Goal: Task Accomplishment & Management: Use online tool/utility

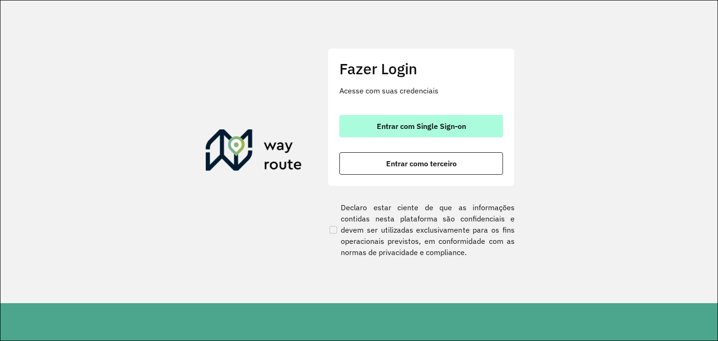
click at [392, 128] on span "Entrar com Single Sign-on" at bounding box center [421, 125] width 89 height 7
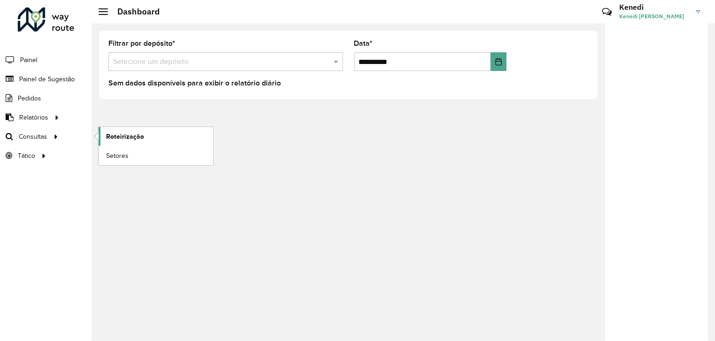
click at [135, 141] on link "Roteirização" at bounding box center [156, 136] width 115 height 19
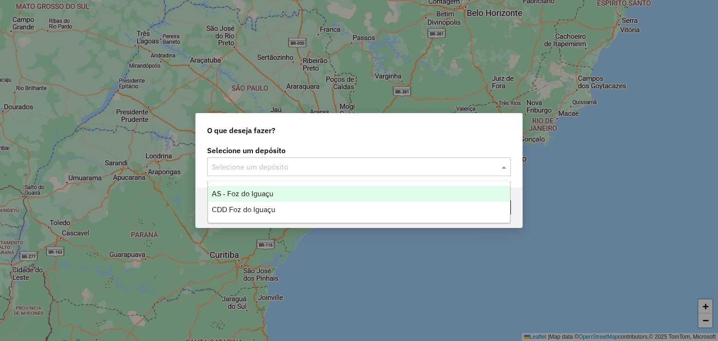
click at [449, 160] on div "Selecione um depósito" at bounding box center [359, 167] width 304 height 19
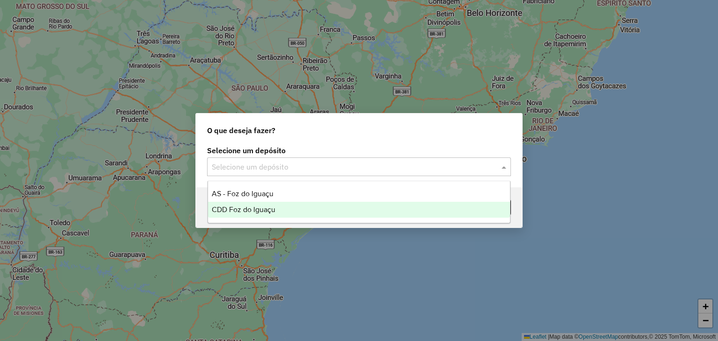
click at [267, 213] on span "CDD Foz do Iguaçu" at bounding box center [244, 210] width 64 height 8
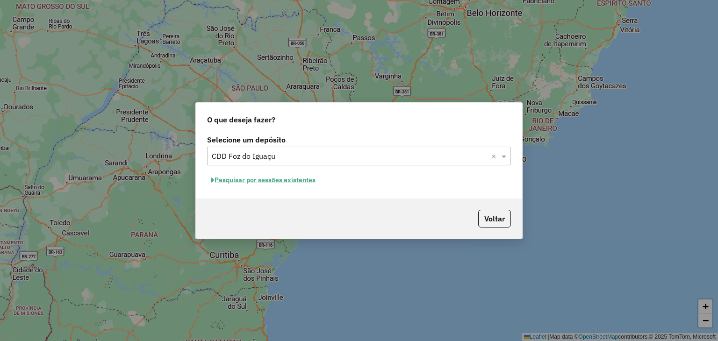
click at [258, 182] on button "Pesquisar por sessões existentes" at bounding box center [263, 180] width 113 height 14
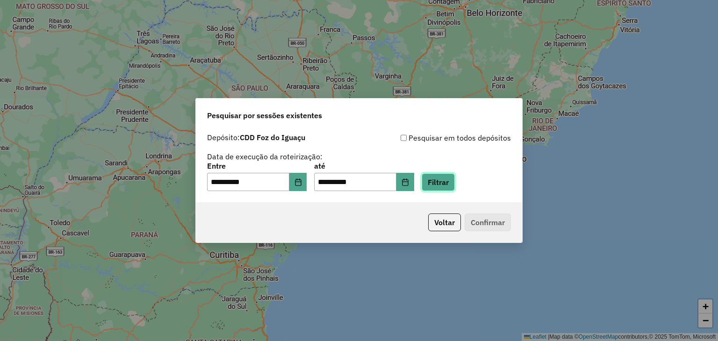
click at [442, 173] on button "Filtrar" at bounding box center [438, 182] width 33 height 18
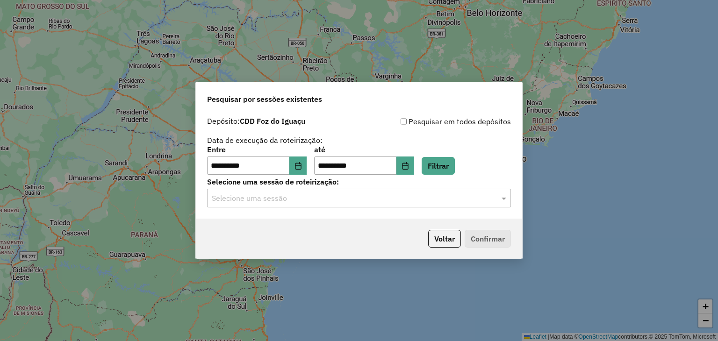
click at [438, 202] on input "text" at bounding box center [350, 198] width 276 height 11
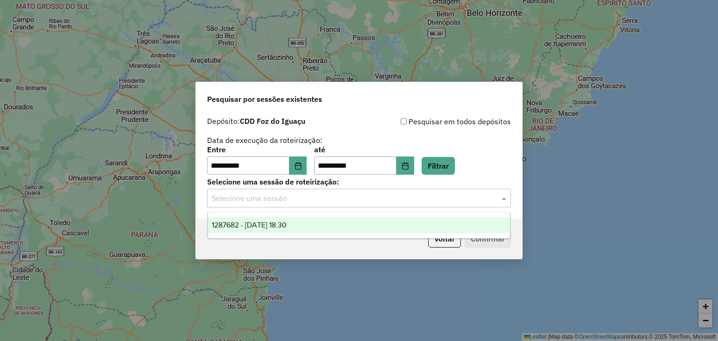
click at [346, 222] on div "1287682 - 03/10/2025 18:30" at bounding box center [359, 225] width 302 height 16
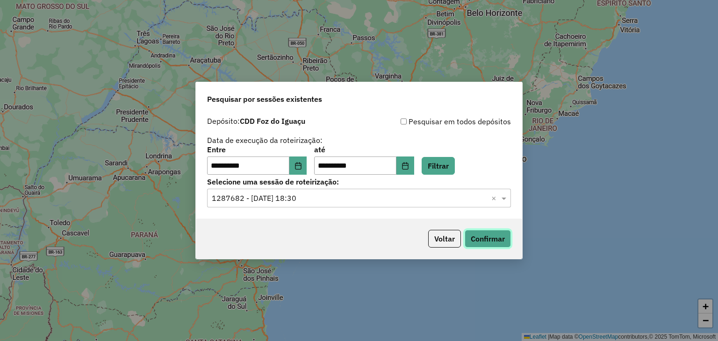
click at [477, 236] on button "Confirmar" at bounding box center [488, 239] width 46 height 18
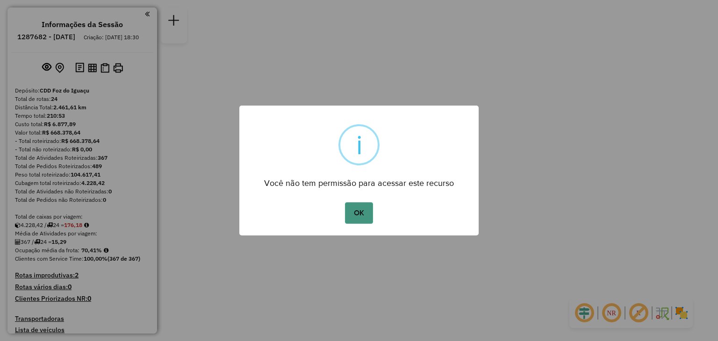
click at [363, 209] on button "OK" at bounding box center [359, 213] width 28 height 22
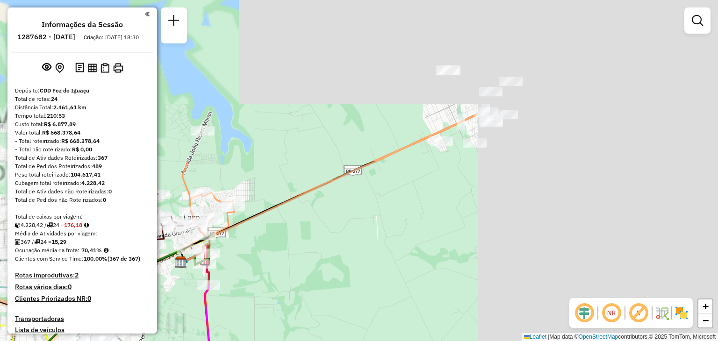
drag, startPoint x: 495, startPoint y: 74, endPoint x: 246, endPoint y: 258, distance: 308.8
click at [246, 258] on div "Janela de atendimento Grade de atendimento Capacidade Transportadoras Veículos …" at bounding box center [359, 170] width 718 height 341
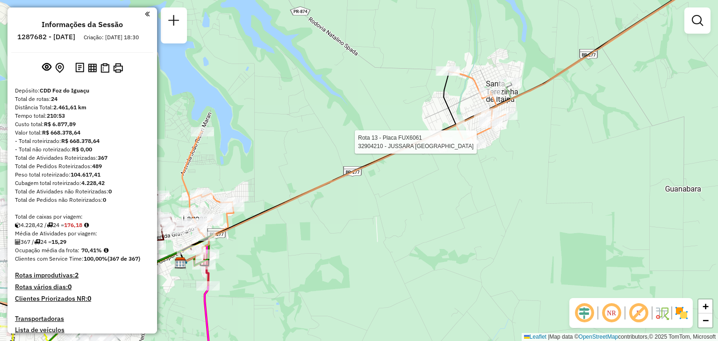
select select "**********"
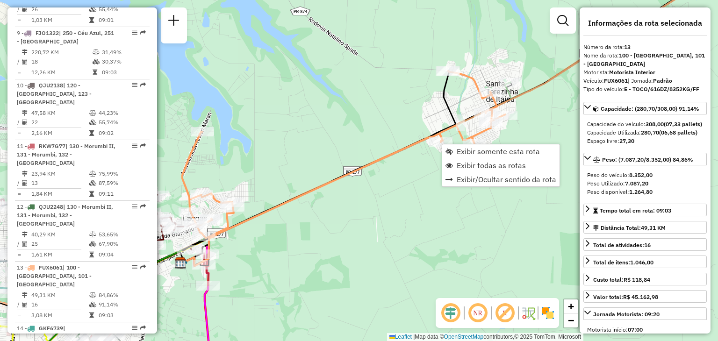
scroll to position [1010, 0]
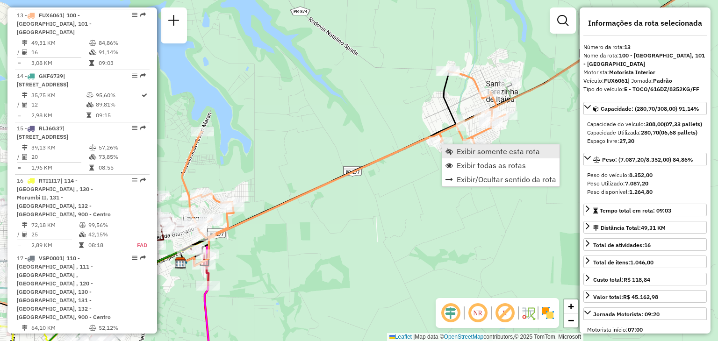
click at [464, 155] on span "Exibir somente esta rota" at bounding box center [498, 151] width 83 height 7
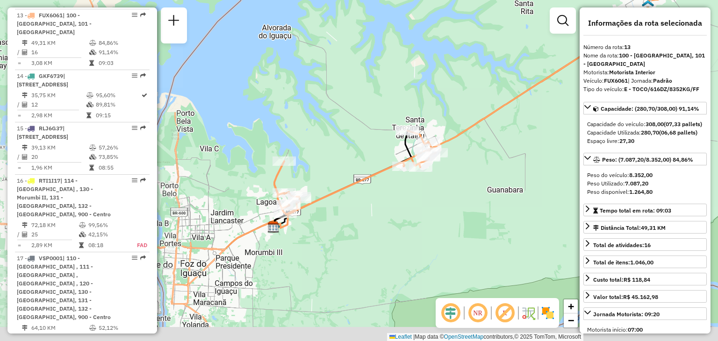
drag, startPoint x: 315, startPoint y: 231, endPoint x: 348, endPoint y: 191, distance: 52.1
click at [348, 193] on div "Janela de atendimento Grade de atendimento Capacidade Transportadoras Veículos …" at bounding box center [359, 170] width 718 height 341
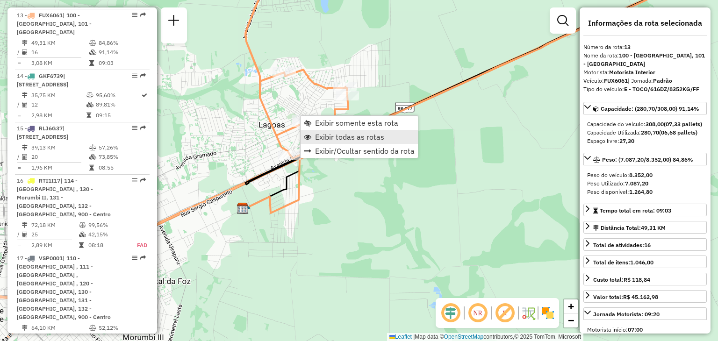
click at [322, 136] on span "Exibir todas as rotas" at bounding box center [349, 136] width 69 height 7
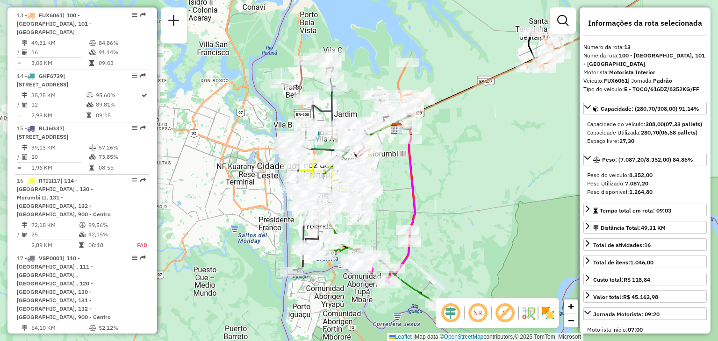
drag, startPoint x: 481, startPoint y: 150, endPoint x: 497, endPoint y: 129, distance: 27.3
click at [497, 129] on div "Janela de atendimento Grade de atendimento Capacidade Transportadoras Veículos …" at bounding box center [359, 170] width 718 height 341
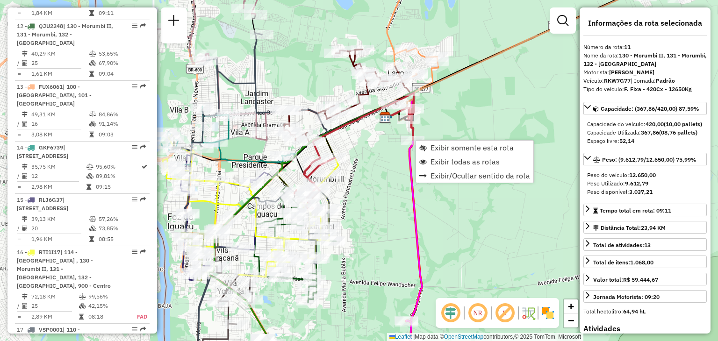
scroll to position [889, 0]
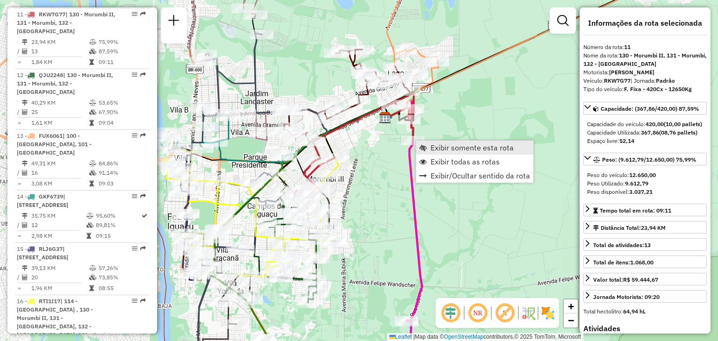
click at [445, 148] on span "Exibir somente esta rota" at bounding box center [471, 147] width 83 height 7
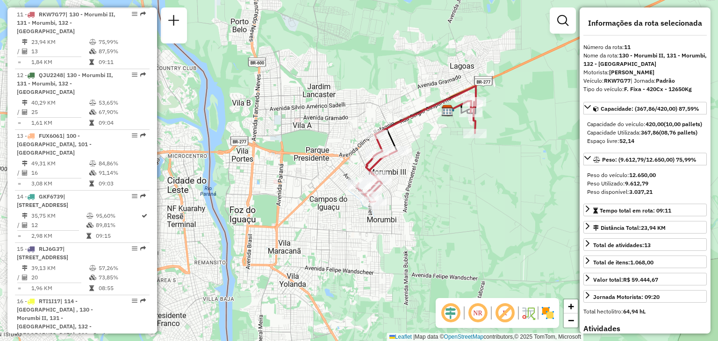
drag, startPoint x: 431, startPoint y: 178, endPoint x: 443, endPoint y: 158, distance: 23.5
click at [443, 158] on div "Janela de atendimento Grade de atendimento Capacidade Transportadoras Veículos …" at bounding box center [359, 170] width 718 height 341
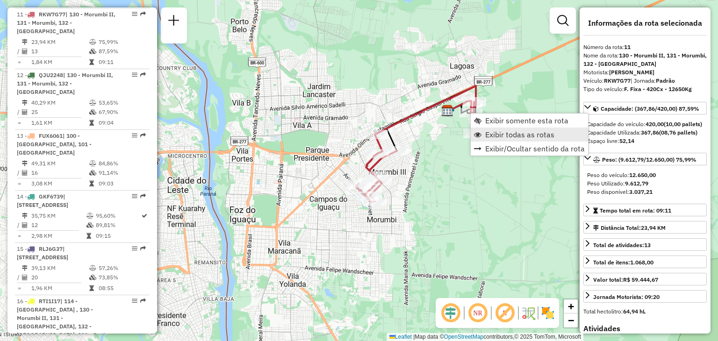
click at [487, 136] on span "Exibir todas as rotas" at bounding box center [519, 134] width 69 height 7
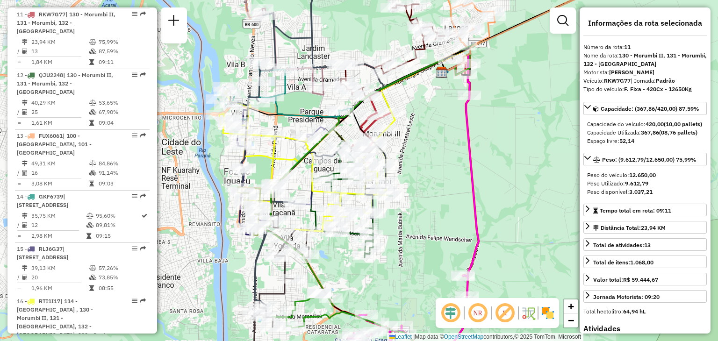
drag, startPoint x: 445, startPoint y: 185, endPoint x: 456, endPoint y: 159, distance: 28.3
click at [456, 159] on div "Janela de atendimento Grade de atendimento Capacidade Transportadoras Veículos …" at bounding box center [359, 170] width 718 height 341
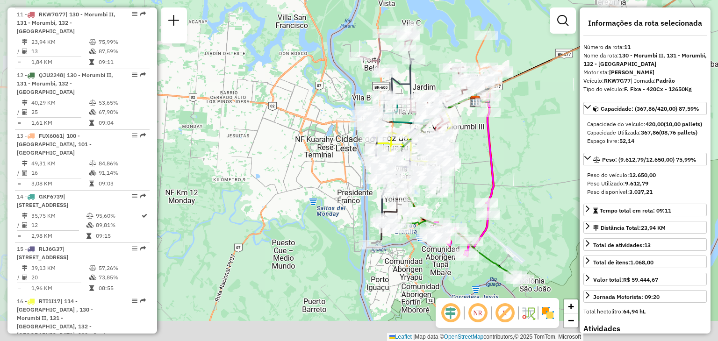
drag, startPoint x: 501, startPoint y: 212, endPoint x: 509, endPoint y: 120, distance: 92.5
click at [509, 120] on div "Janela de atendimento Grade de atendimento Capacidade Transportadoras Veículos …" at bounding box center [359, 170] width 718 height 341
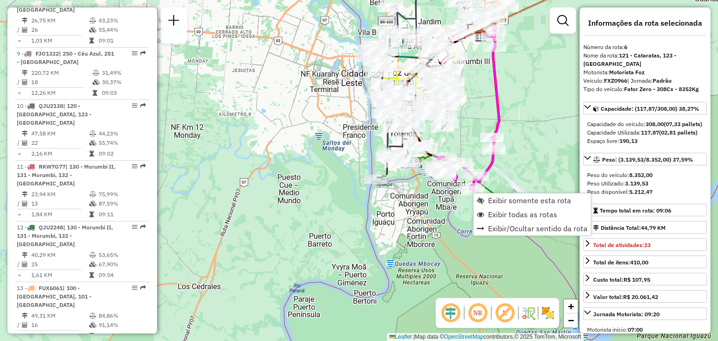
scroll to position [636, 0]
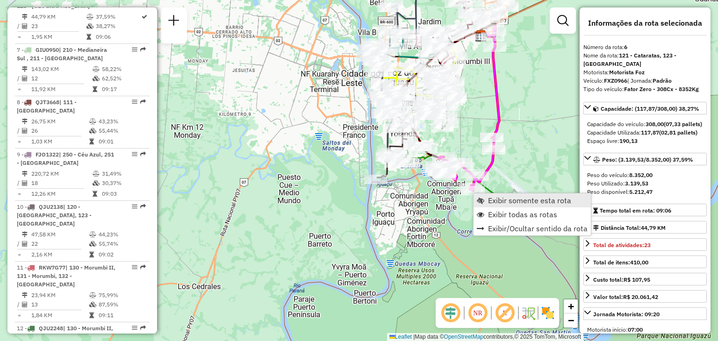
click at [495, 201] on span "Exibir somente esta rota" at bounding box center [529, 200] width 83 height 7
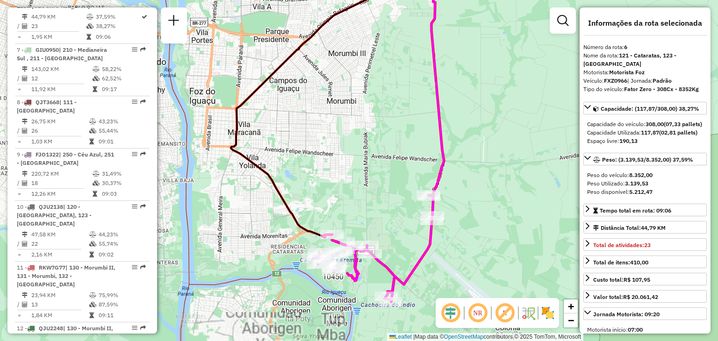
drag, startPoint x: 490, startPoint y: 245, endPoint x: 535, endPoint y: 178, distance: 80.6
click at [535, 178] on div "Janela de atendimento Grade de atendimento Capacidade Transportadoras Veículos …" at bounding box center [359, 170] width 718 height 341
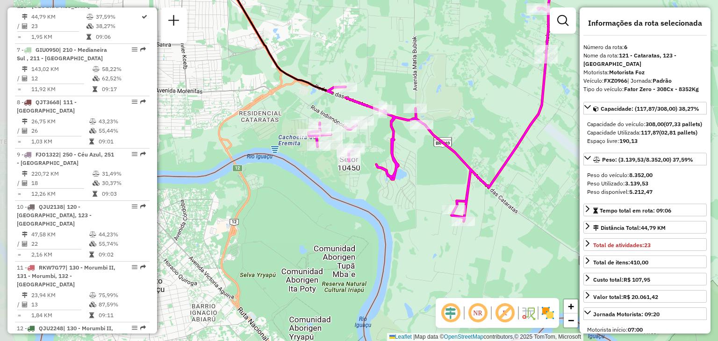
drag, startPoint x: 419, startPoint y: 213, endPoint x: 480, endPoint y: 182, distance: 67.7
click at [472, 186] on icon at bounding box center [428, 115] width 239 height 214
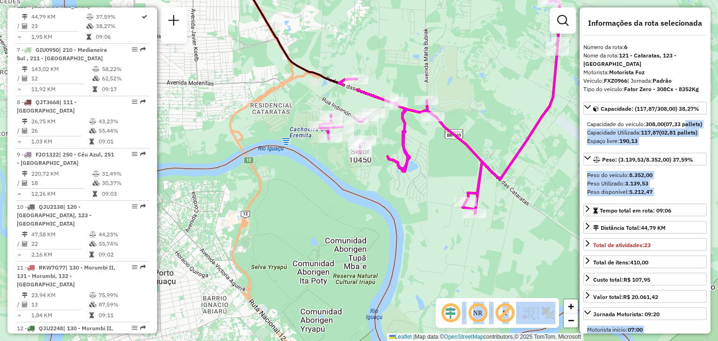
drag, startPoint x: 583, startPoint y: 129, endPoint x: 497, endPoint y: 199, distance: 111.0
click at [497, 199] on hb-router-mapa "Informações da Sessão 1287682 - 03/10/2025 Criação: 02/10/2025 18:30 Depósito: …" at bounding box center [359, 170] width 718 height 341
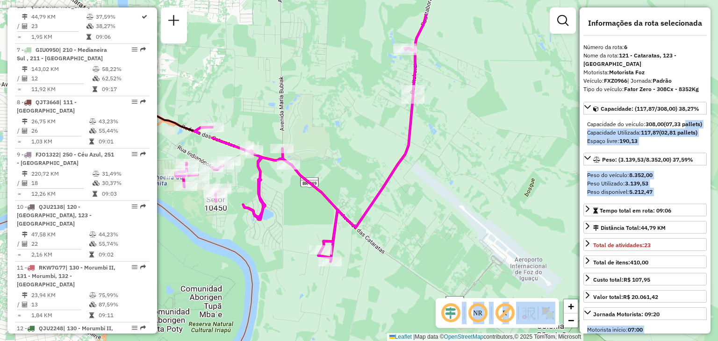
drag, startPoint x: 476, startPoint y: 169, endPoint x: 364, endPoint y: 199, distance: 116.6
click at [358, 208] on div "Janela de atendimento Grade de atendimento Capacidade Transportadoras Veículos …" at bounding box center [359, 170] width 718 height 341
drag, startPoint x: 453, startPoint y: 183, endPoint x: 430, endPoint y: 173, distance: 25.3
click at [453, 184] on div "Janela de atendimento Grade de atendimento Capacidade Transportadoras Veículos …" at bounding box center [359, 170] width 718 height 341
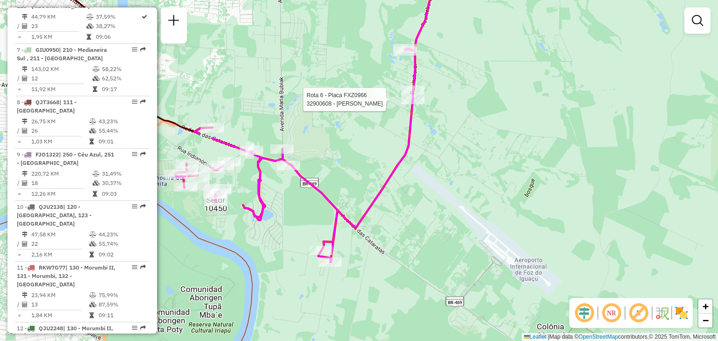
select select "**********"
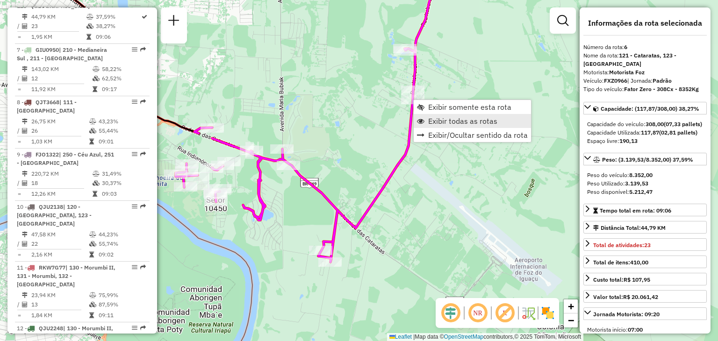
click at [451, 121] on span "Exibir todas as rotas" at bounding box center [462, 120] width 69 height 7
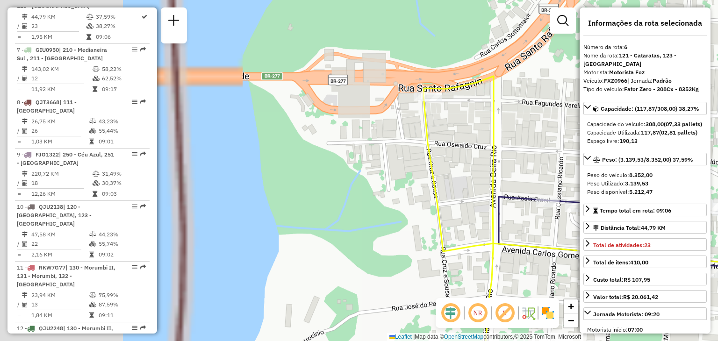
drag, startPoint x: 277, startPoint y: 63, endPoint x: 567, endPoint y: 92, distance: 291.2
click at [567, 92] on div "Janela de atendimento Grade de atendimento Capacidade Transportadoras Veículos …" at bounding box center [359, 170] width 718 height 341
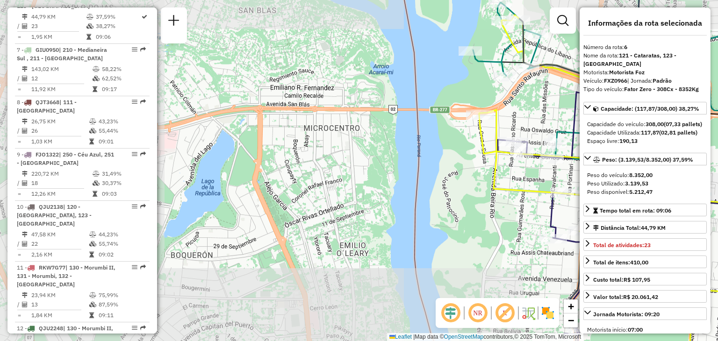
drag, startPoint x: 542, startPoint y: 120, endPoint x: 509, endPoint y: 121, distance: 33.7
click at [509, 121] on div "Janela de atendimento Grade de atendimento Capacidade Transportadoras Veículos …" at bounding box center [359, 170] width 718 height 341
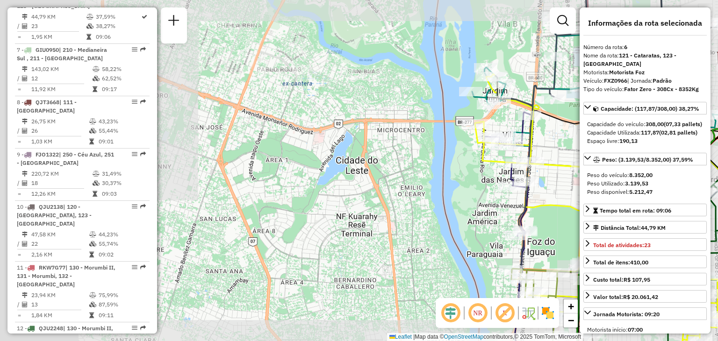
drag, startPoint x: 539, startPoint y: 111, endPoint x: 508, endPoint y: 114, distance: 31.9
click at [508, 114] on div "Rota 15 - Placa RLJ6G37 32907870 - LOJA MATIELLO LTDA - Janela de atendimento G…" at bounding box center [359, 170] width 718 height 341
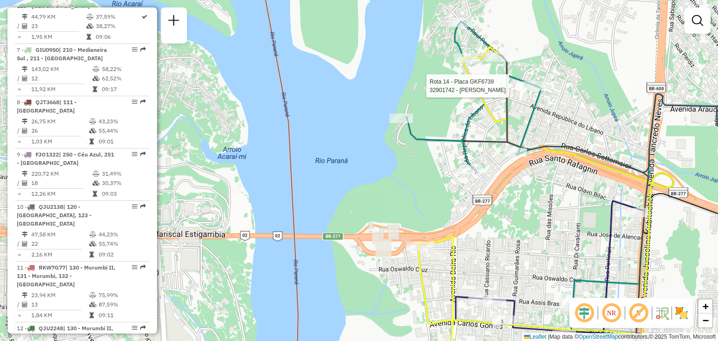
select select "**********"
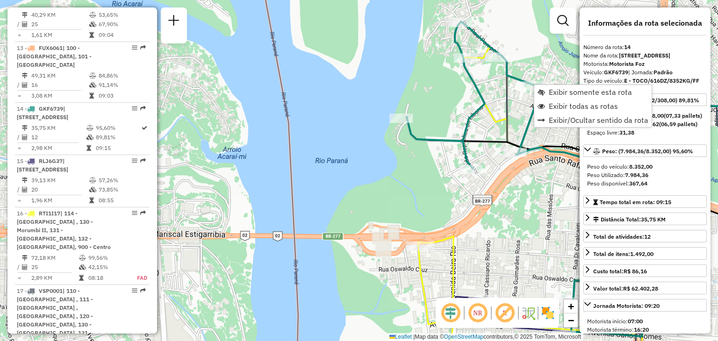
scroll to position [1062, 0]
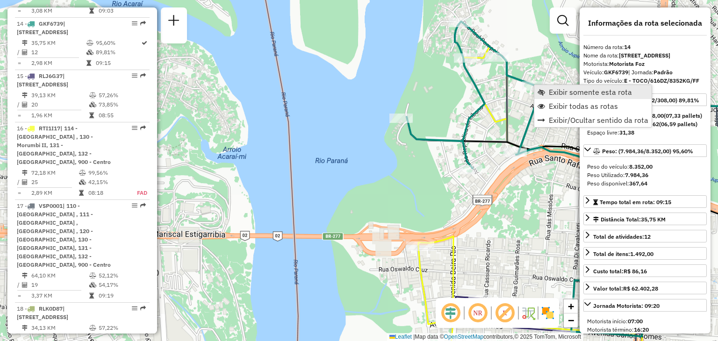
click at [593, 94] on span "Exibir somente esta rota" at bounding box center [590, 91] width 83 height 7
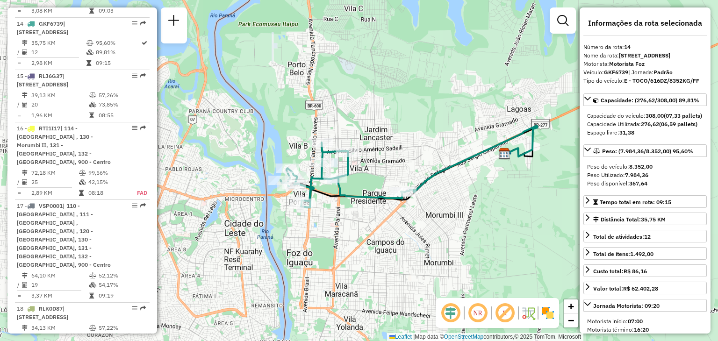
drag, startPoint x: 378, startPoint y: 169, endPoint x: 423, endPoint y: 152, distance: 49.0
click at [423, 152] on div "Janela de atendimento Grade de atendimento Capacidade Transportadoras Veículos …" at bounding box center [359, 170] width 718 height 341
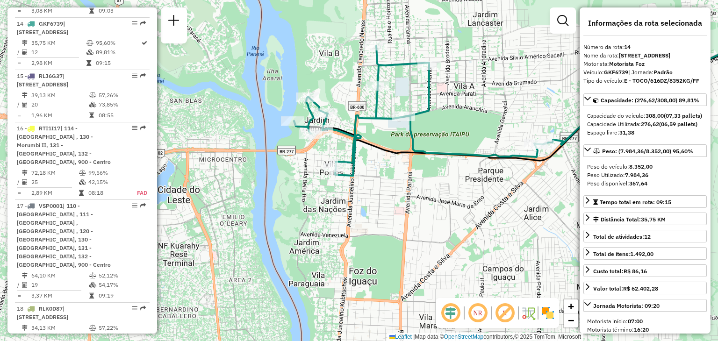
drag, startPoint x: 451, startPoint y: 121, endPoint x: 423, endPoint y: 124, distance: 28.7
click at [424, 123] on div "Janela de atendimento Grade de atendimento Capacidade Transportadoras Veículos …" at bounding box center [359, 170] width 718 height 341
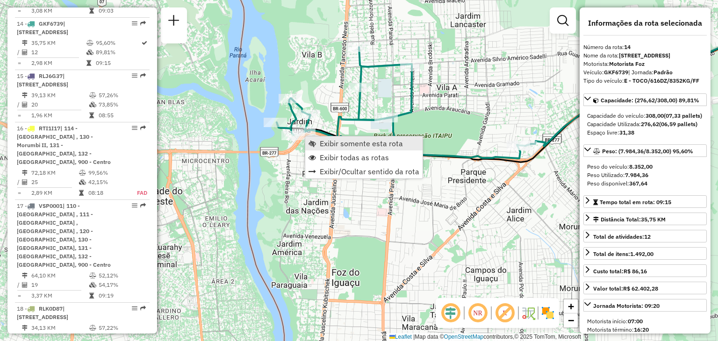
click at [329, 140] on span "Exibir somente esta rota" at bounding box center [361, 143] width 83 height 7
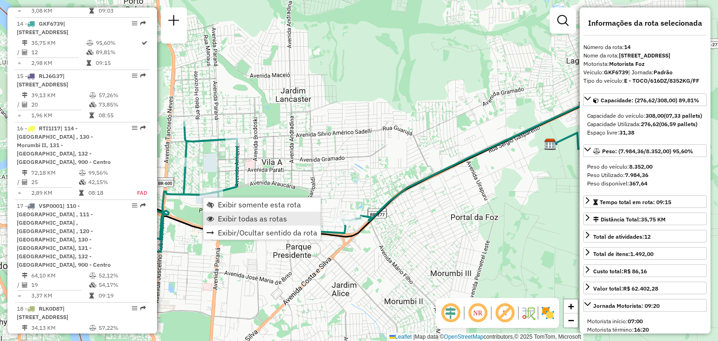
click at [226, 217] on span "Exibir todas as rotas" at bounding box center [252, 218] width 69 height 7
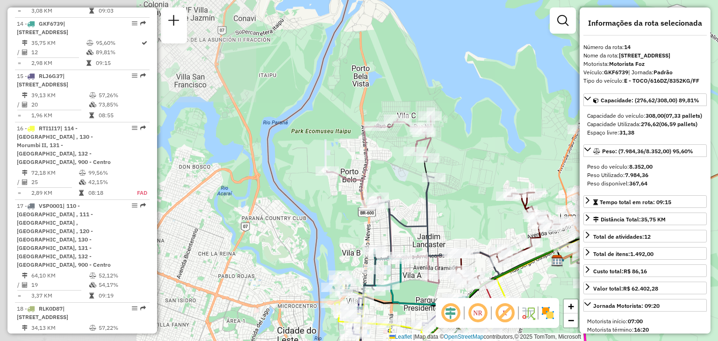
drag, startPoint x: 317, startPoint y: 118, endPoint x: 475, endPoint y: 195, distance: 176.2
click at [479, 201] on div "Janela de atendimento Grade de atendimento Capacidade Transportadoras Veículos …" at bounding box center [359, 170] width 718 height 341
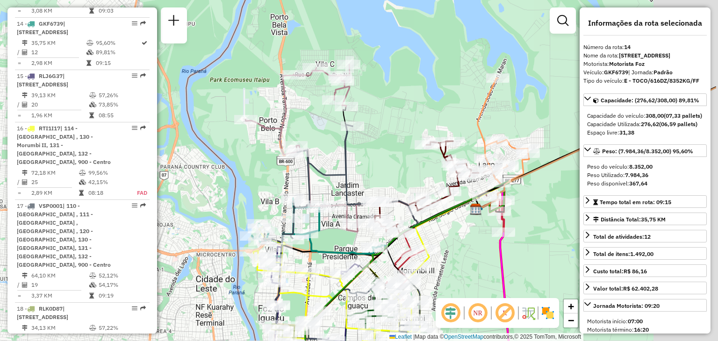
drag, startPoint x: 510, startPoint y: 162, endPoint x: 396, endPoint y: 163, distance: 113.6
click at [396, 163] on div "Janela de atendimento Grade de atendimento Capacidade Transportadoras Veículos …" at bounding box center [359, 170] width 718 height 341
